Goal: Information Seeking & Learning: Learn about a topic

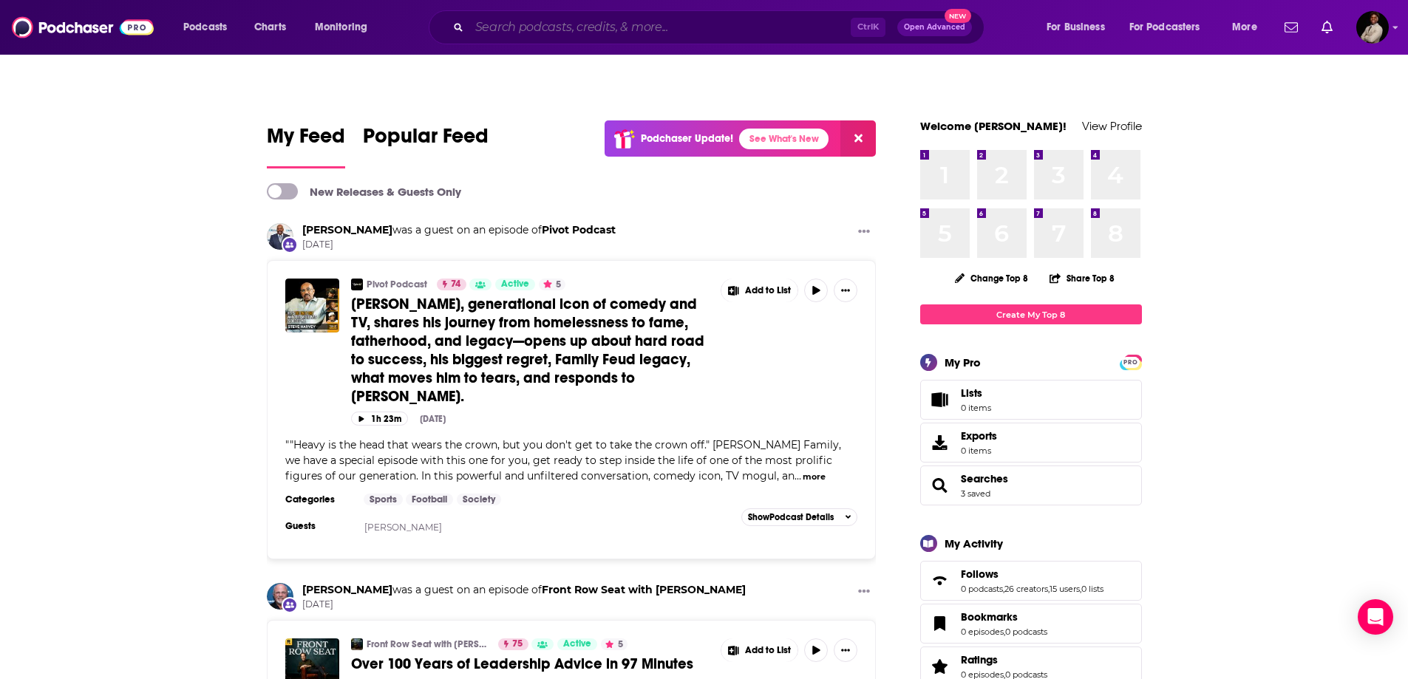
click at [706, 21] on input "Search podcasts, credits, & more..." at bounding box center [659, 28] width 381 height 24
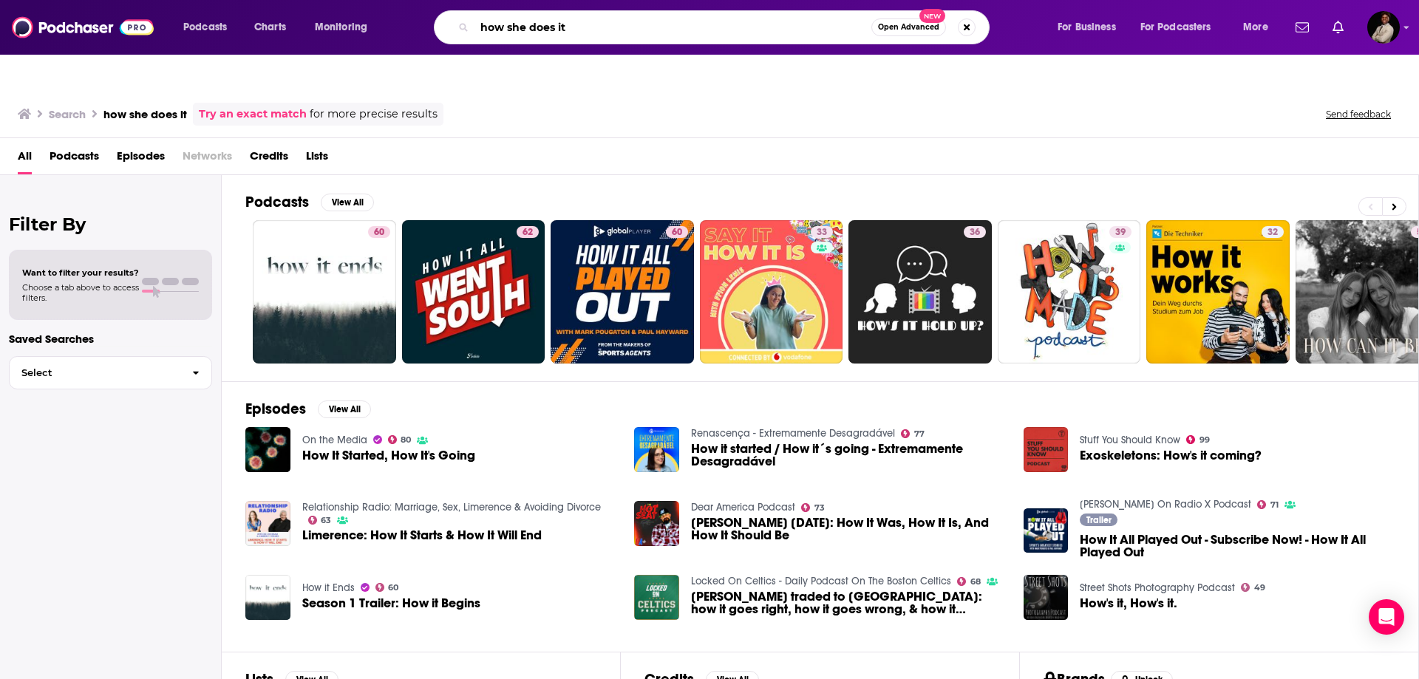
click at [592, 20] on input "how she does it" at bounding box center [672, 28] width 397 height 24
type input "how she does it [PERSON_NAME]"
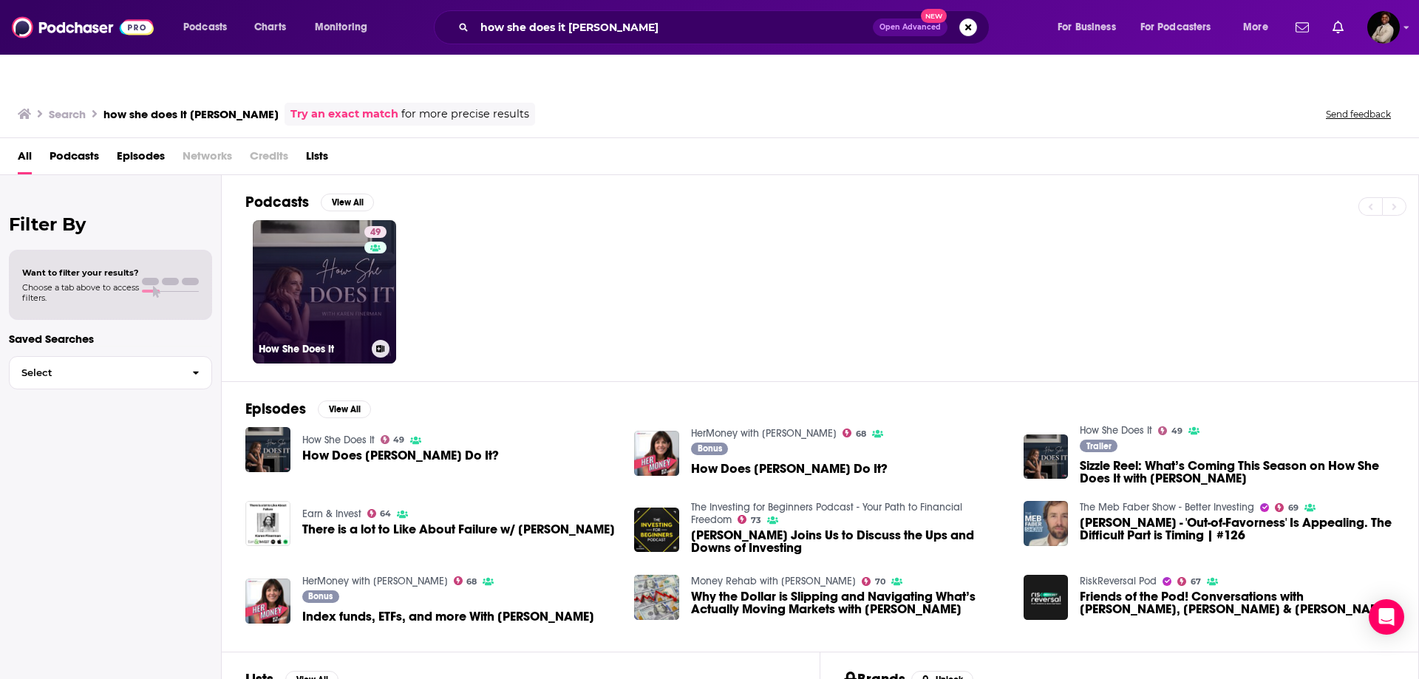
click at [317, 249] on link "49 How She Does It" at bounding box center [324, 291] width 143 height 143
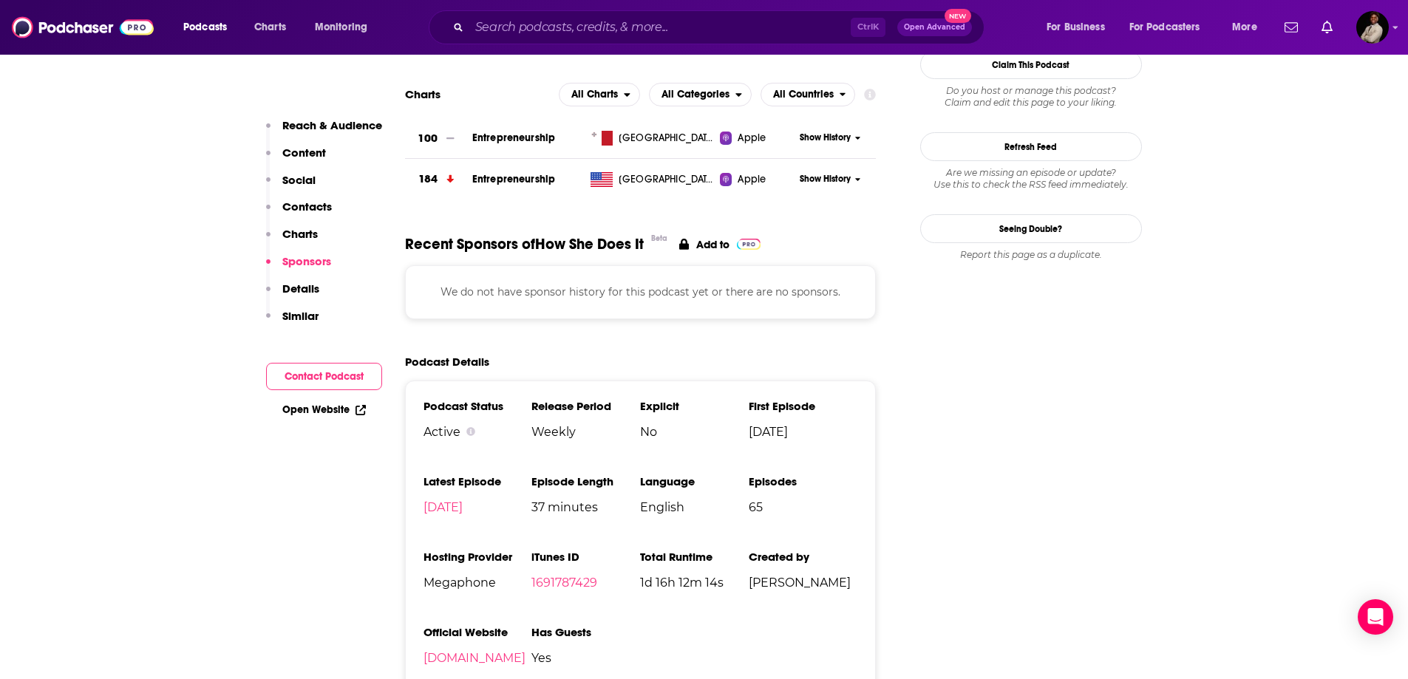
scroll to position [1404, 0]
